Goal: Task Accomplishment & Management: Manage account settings

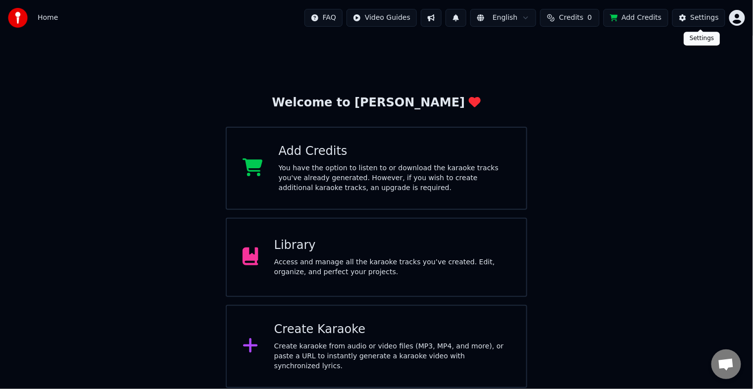
click at [697, 22] on div "Settings" at bounding box center [704, 18] width 28 height 10
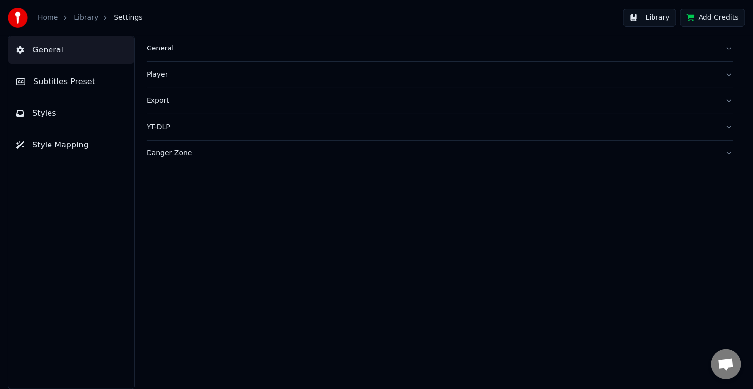
click at [15, 15] on img at bounding box center [18, 18] width 20 height 20
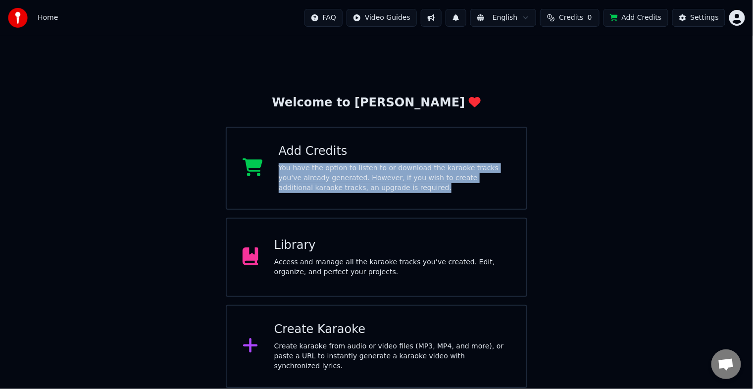
drag, startPoint x: 278, startPoint y: 169, endPoint x: 396, endPoint y: 199, distance: 121.7
click at [396, 199] on div "Add Credits You have the option to listen to or download the karaoke tracks you…" at bounding box center [376, 168] width 301 height 83
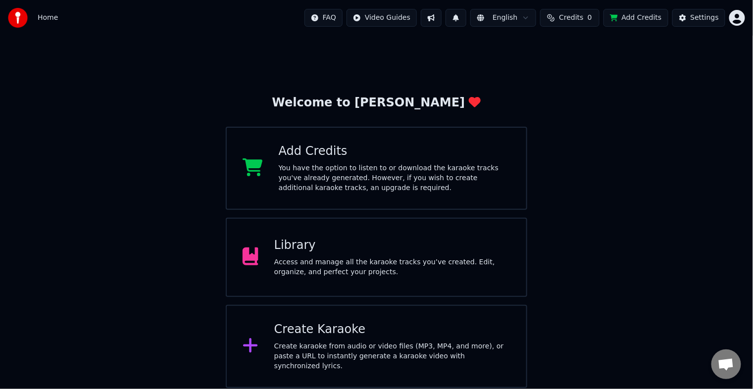
click at [641, 121] on div "Welcome to Youka Add Credits You have the option to listen to or download the k…" at bounding box center [376, 212] width 753 height 352
